Goal: Information Seeking & Learning: Learn about a topic

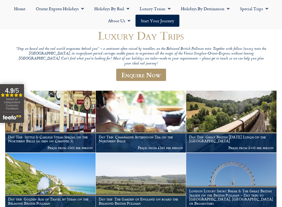
scroll to position [54, 0]
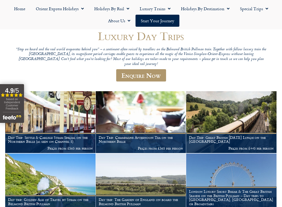
click at [209, 135] on h1 "Day Trip: Great British Sunday Lunch on the Northern Belle" at bounding box center [231, 139] width 85 height 8
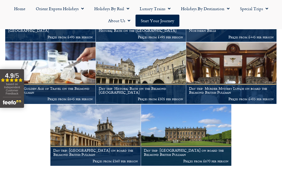
scroll to position [413, 0]
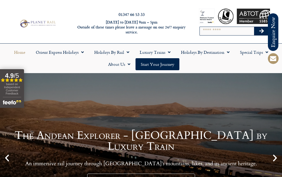
click at [172, 53] on link "Luxury Trains" at bounding box center [155, 52] width 41 height 12
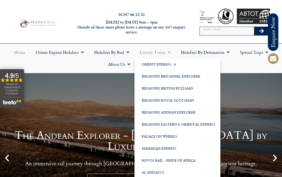
click at [185, 89] on link "Belmond British Pullman" at bounding box center [178, 88] width 86 height 12
click at [240, 88] on div "The Andean Explorer - South America by Luxury Train An immersive rail journey t…" at bounding box center [141, 158] width 282 height 170
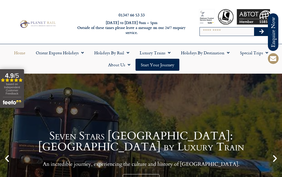
click at [265, 52] on span "Menu" at bounding box center [265, 52] width 5 height 9
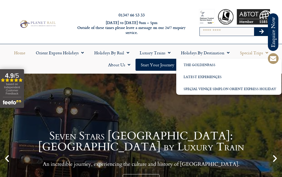
click at [164, 100] on div "Seven Stars Kyushu: Japan by Luxury Train An incredible journey, experiencing t…" at bounding box center [141, 159] width 282 height 170
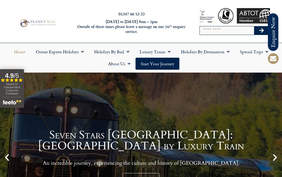
scroll to position [1, 0]
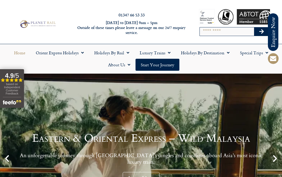
click at [170, 53] on span "Menu" at bounding box center [168, 52] width 5 height 9
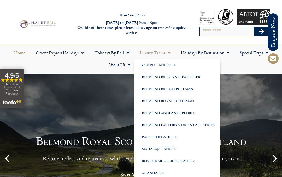
click at [238, 90] on div "Belmond Royal Scotsman - Wild Scotland Restore, reflect and rejuvenate whilst e…" at bounding box center [141, 159] width 282 height 170
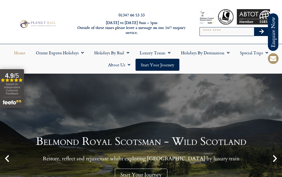
click at [243, 89] on div "Belmond Royal Scotsman - Wild Scotland Restore, reflect and rejuvenate whilst e…" at bounding box center [141, 159] width 282 height 170
click at [163, 66] on link "Start your Journey" at bounding box center [158, 65] width 44 height 12
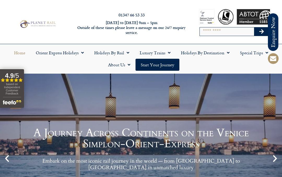
click at [129, 54] on span "Menu" at bounding box center [126, 52] width 5 height 9
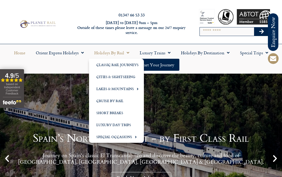
click at [125, 113] on link "Short Breaks" at bounding box center [116, 113] width 55 height 12
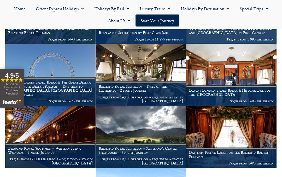
scroll to position [287, 0]
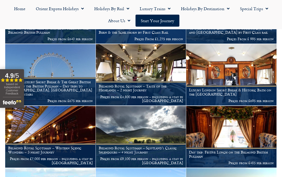
click at [170, 9] on span "Menu" at bounding box center [168, 8] width 5 height 9
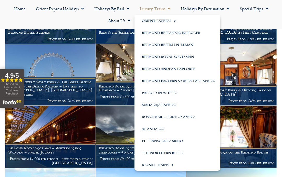
click at [188, 45] on link "Belmond British Pullman" at bounding box center [178, 45] width 86 height 12
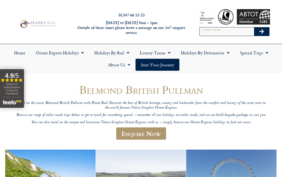
click at [123, 52] on link "Holidays by Rail" at bounding box center [112, 53] width 46 height 12
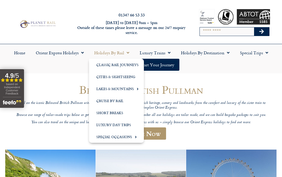
click at [120, 113] on link "Short Breaks" at bounding box center [116, 113] width 55 height 12
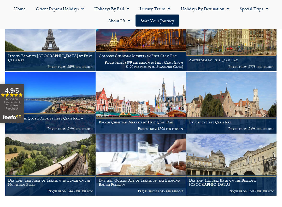
scroll to position [697, 0]
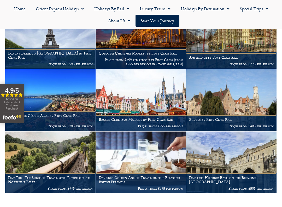
click at [59, 175] on h1 "Day Trip: The Spirit of Travel with Lunch on the Northern Belle" at bounding box center [50, 179] width 85 height 8
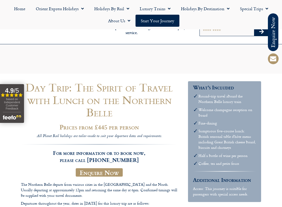
click at [166, 9] on span "Menu" at bounding box center [168, 8] width 5 height 9
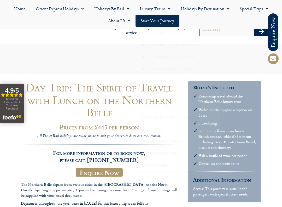
click at [127, 10] on span "Menu" at bounding box center [126, 8] width 5 height 9
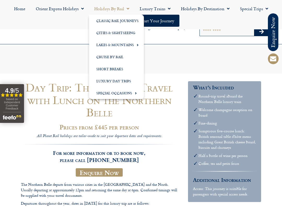
click at [135, 19] on link "Classic Rail Journeys" at bounding box center [116, 21] width 55 height 12
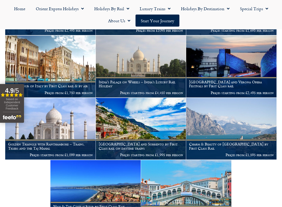
scroll to position [348, 0]
click at [31, 152] on p "Prices starting from £1,099 per person" at bounding box center [50, 154] width 85 height 4
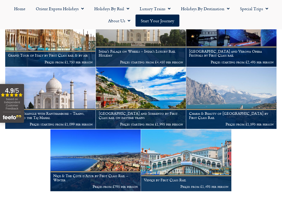
scroll to position [379, 0]
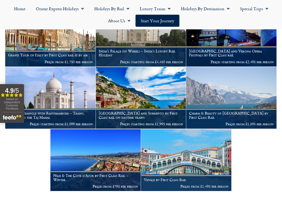
click at [252, 117] on figcaption "Charm & Beauty of [GEOGRAPHIC_DATA] by First Class Rail Prices from £1,595 per …" at bounding box center [231, 118] width 90 height 20
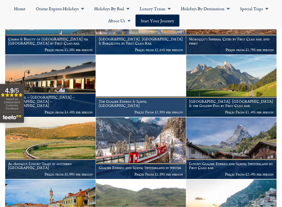
scroll to position [143, 0]
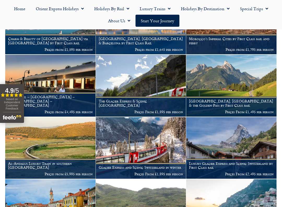
click at [245, 105] on figcaption "[GEOGRAPHIC_DATA], [GEOGRAPHIC_DATA] & the Golden Pass by First Class rail Pric…" at bounding box center [231, 106] width 90 height 20
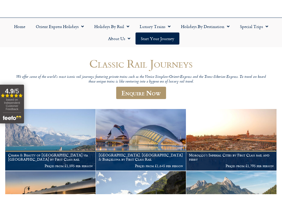
scroll to position [39, 0]
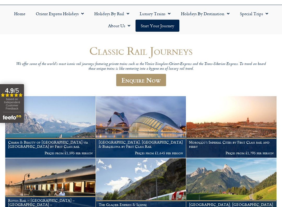
click at [163, 151] on p "Prices from £1,645 per person" at bounding box center [141, 153] width 85 height 4
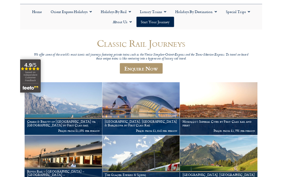
scroll to position [54, 0]
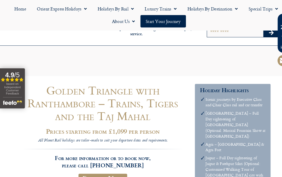
scroll to position [73, 0]
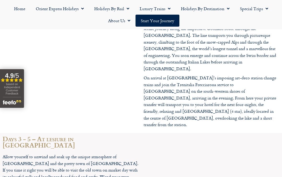
scroll to position [826, 0]
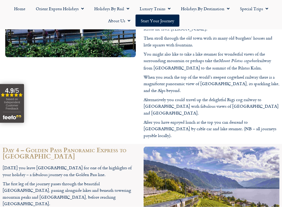
scroll to position [1033, 0]
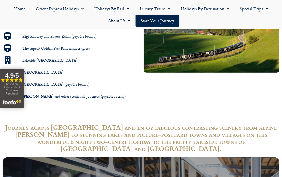
scroll to position [386, 0]
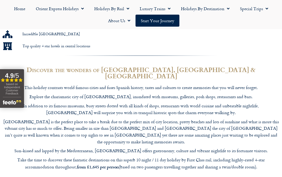
scroll to position [420, 0]
